Goal: Information Seeking & Learning: Learn about a topic

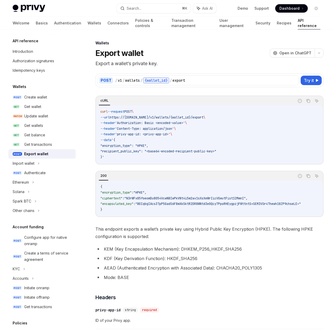
click at [29, 9] on img at bounding box center [29, 8] width 33 height 7
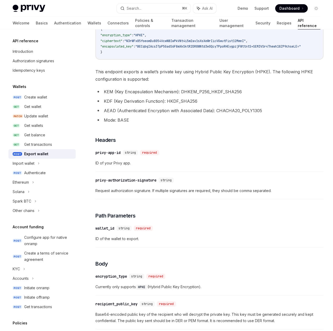
scroll to position [281, 0]
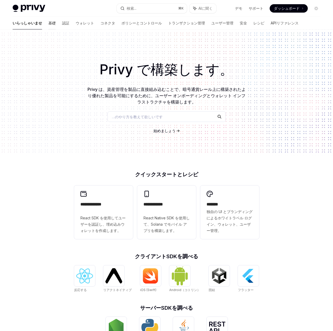
click at [48, 21] on font "基礎" at bounding box center [51, 23] width 7 height 4
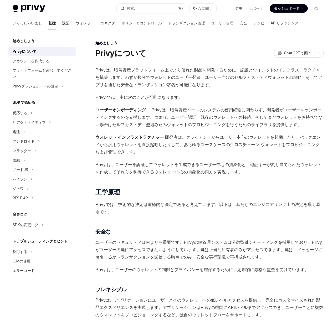
click at [62, 21] on font "認証" at bounding box center [65, 23] width 7 height 4
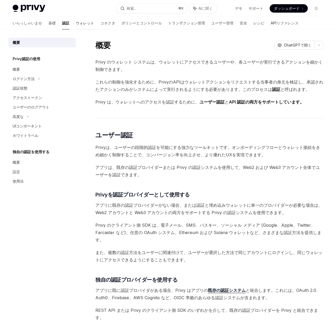
click at [76, 21] on font "ウォレット" at bounding box center [85, 23] width 18 height 4
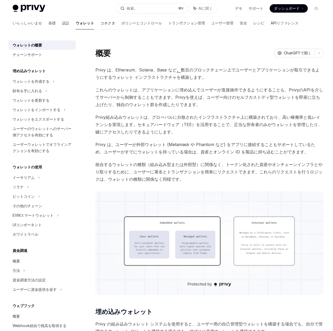
click at [100, 22] on font "コネクタ" at bounding box center [107, 23] width 15 height 4
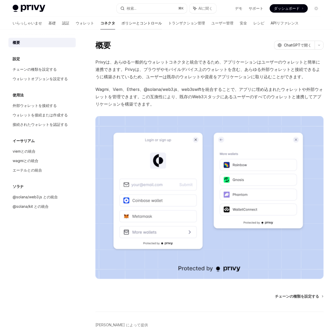
click at [121, 22] on font "ポリシーとコントロール" at bounding box center [141, 23] width 40 height 4
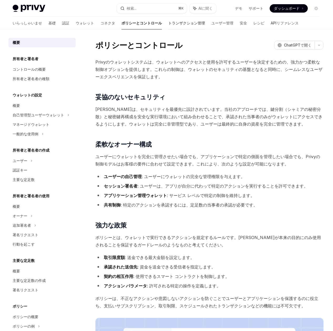
click at [168, 22] on font "トランザクション管理" at bounding box center [186, 23] width 37 height 4
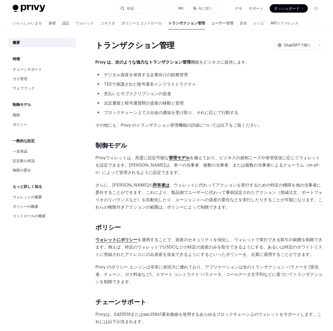
click at [211, 21] on font "ユーザー管理" at bounding box center [222, 23] width 22 height 4
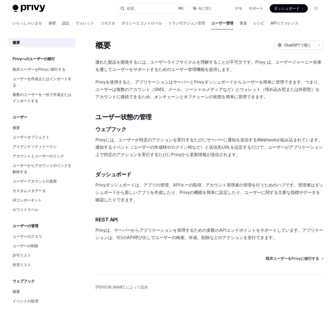
click at [240, 21] on font "安全" at bounding box center [243, 23] width 7 height 4
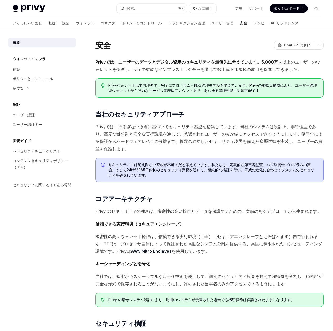
click at [48, 21] on font "基礎" at bounding box center [51, 23] width 7 height 4
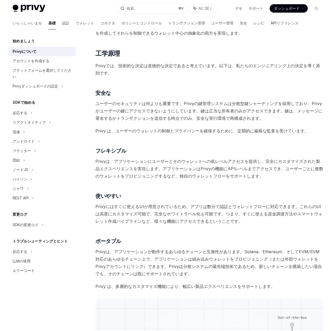
scroll to position [139, 0]
click at [30, 64] on div "アカウントを作成する" at bounding box center [31, 61] width 37 height 6
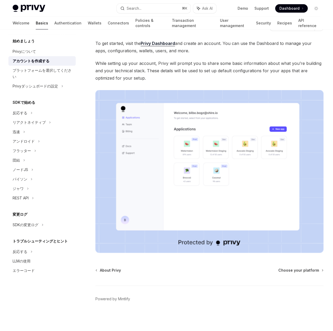
scroll to position [19, 0]
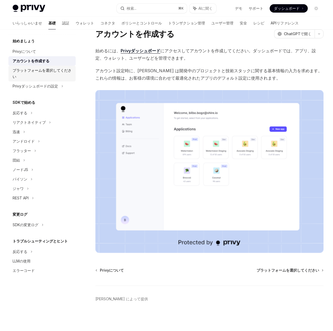
click at [57, 74] on div "プラットフォームを選択してください" at bounding box center [43, 73] width 60 height 13
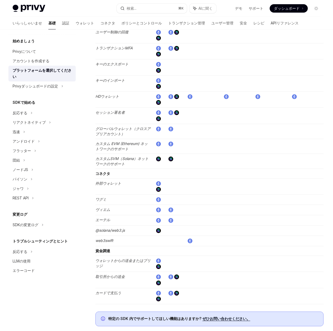
scroll to position [857, 0]
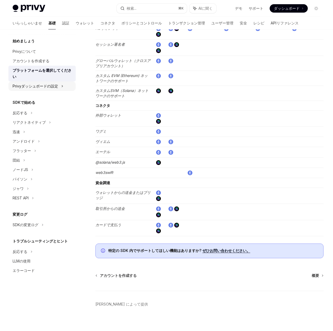
click at [37, 88] on font "Privyダッシュボードの設定" at bounding box center [35, 86] width 45 height 4
type textarea "*"
